Goal: Task Accomplishment & Management: Manage account settings

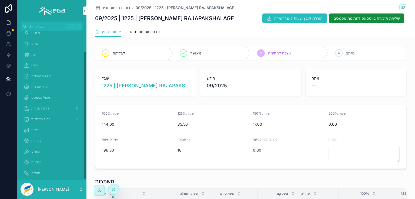
scroll to position [23, 0]
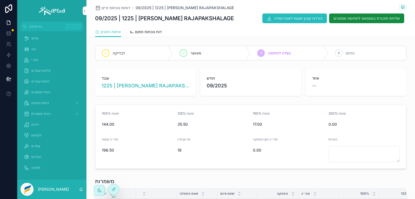
click at [39, 157] on span "הגדרות" at bounding box center [36, 157] width 10 height 4
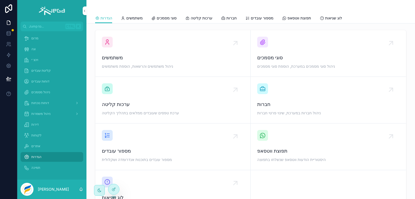
click at [128, 58] on span "משתמשים" at bounding box center [173, 58] width 142 height 8
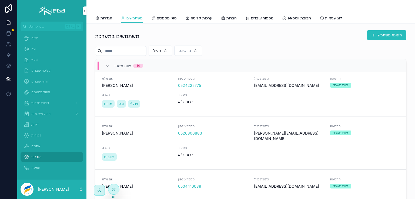
scroll to position [324, 0]
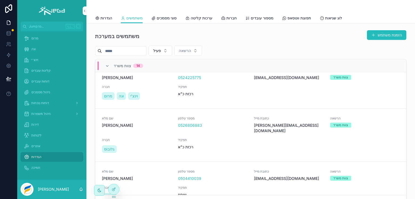
click at [371, 35] on button "הזמנת משתמש" at bounding box center [385, 35] width 39 height 10
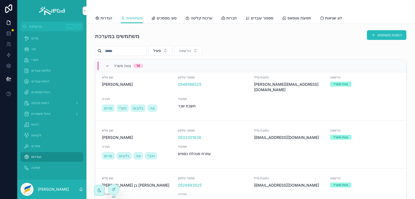
scroll to position [88, 0]
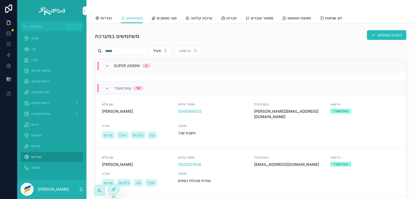
click at [0, 0] on button "פתח כרטיס משתמש" at bounding box center [0, 0] width 0 height 0
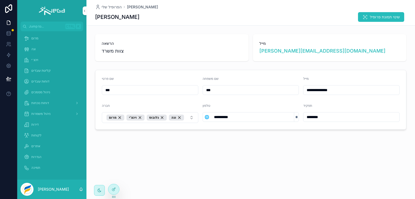
click at [114, 189] on icon at bounding box center [114, 189] width 2 height 2
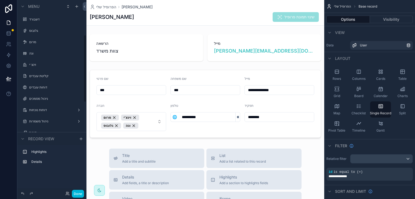
scroll to position [100, 0]
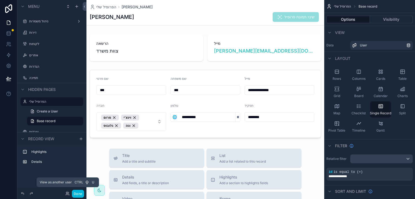
click at [66, 193] on icon at bounding box center [67, 194] width 4 height 4
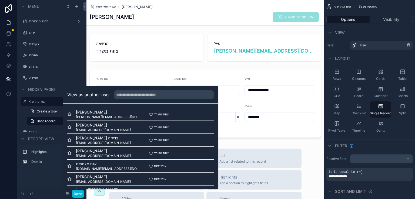
click at [0, 0] on button "Select" at bounding box center [0, 0] width 0 height 0
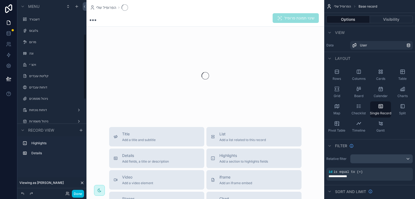
scroll to position [100, 0]
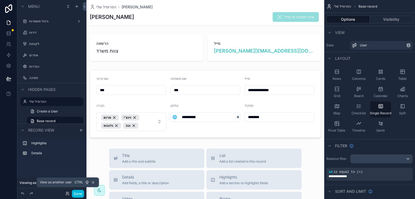
click at [66, 193] on icon at bounding box center [66, 192] width 1 height 1
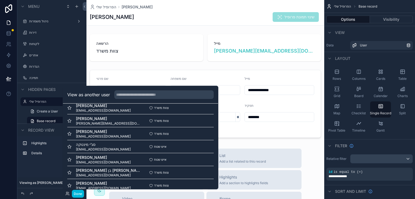
scroll to position [234, 0]
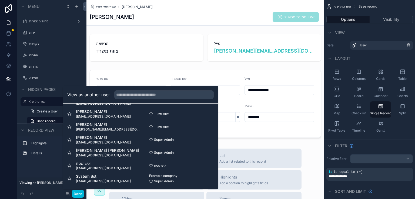
click at [0, 0] on button "Select" at bounding box center [0, 0] width 0 height 0
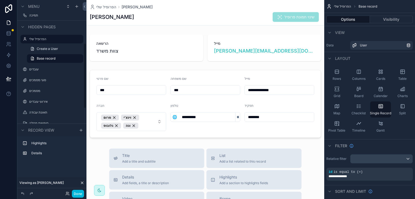
scroll to position [127, 0]
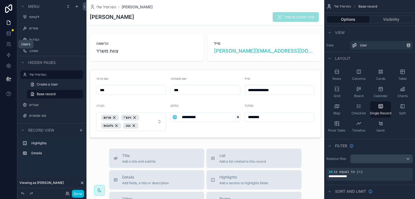
click at [10, 43] on icon at bounding box center [9, 43] width 1 height 2
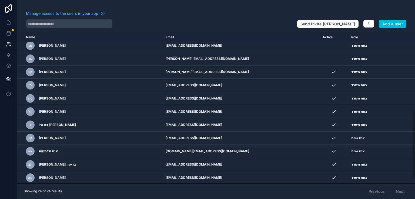
scroll to position [175, 0]
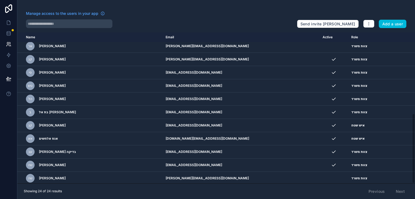
click at [0, 0] on icon "scrollable content" at bounding box center [0, 0] width 0 height 0
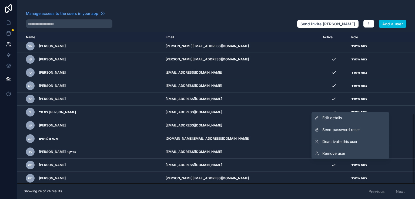
click at [337, 153] on span "Remove user" at bounding box center [333, 153] width 23 height 5
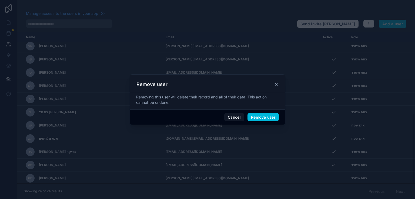
click at [267, 115] on button "Remove user" at bounding box center [262, 117] width 31 height 9
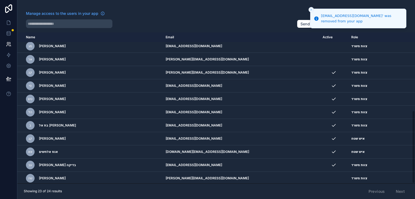
click at [0, 0] on icon "scrollable content" at bounding box center [0, 0] width 0 height 0
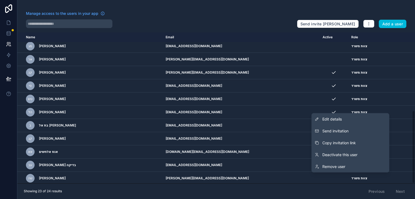
click at [342, 131] on span "Send invitation" at bounding box center [335, 130] width 26 height 5
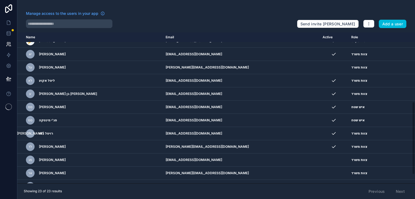
scroll to position [161, 0]
